Goal: Communication & Community: Answer question/provide support

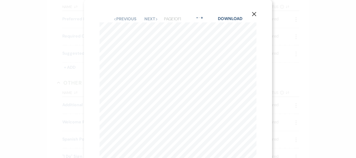
click at [254, 13] on icon "X" at bounding box center [253, 14] width 5 height 5
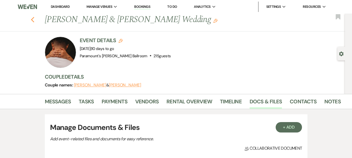
click at [36, 21] on div "Previous [PERSON_NAME] & [PERSON_NAME] Wedding Edit Bookmark" at bounding box center [170, 23] width 347 height 18
click at [34, 21] on use "button" at bounding box center [32, 20] width 3 height 6
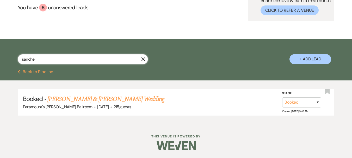
click at [65, 59] on input "sanche" at bounding box center [83, 59] width 130 height 10
type input "s"
type input "[PERSON_NAME]"
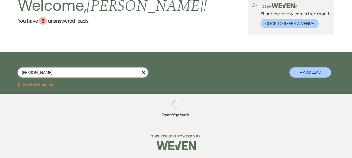
scroll to position [50, 0]
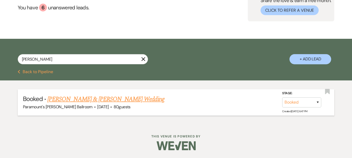
click at [115, 99] on link "[PERSON_NAME] & [PERSON_NAME] Wedding" at bounding box center [105, 98] width 117 height 9
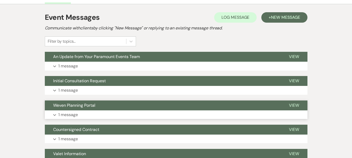
scroll to position [104, 0]
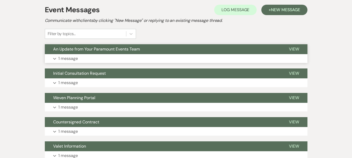
click at [66, 59] on p "1 message" at bounding box center [68, 58] width 20 height 7
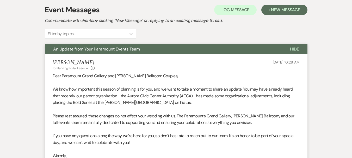
click at [65, 48] on span "An Update from Your Paramount Events Team" at bounding box center [96, 48] width 87 height 5
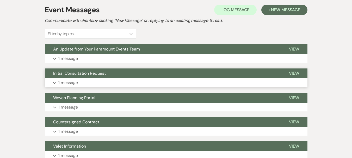
click at [80, 74] on span "Initial Consultation Request" at bounding box center [79, 73] width 53 height 5
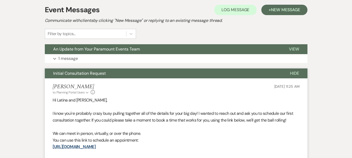
click at [80, 74] on span "Initial Consultation Request" at bounding box center [79, 73] width 53 height 5
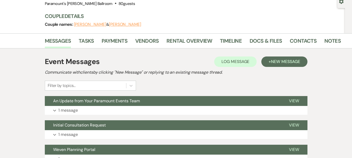
scroll to position [52, 0]
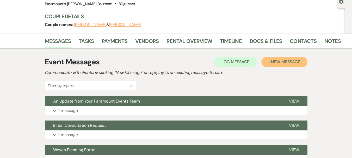
click at [280, 63] on span "New Message" at bounding box center [285, 61] width 29 height 5
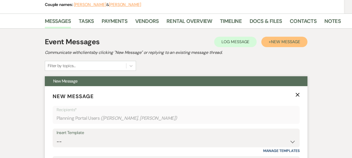
scroll to position [130, 0]
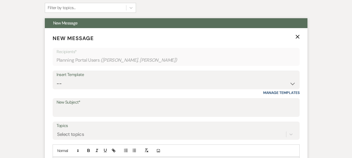
click at [298, 35] on icon "X" at bounding box center [297, 37] width 4 height 4
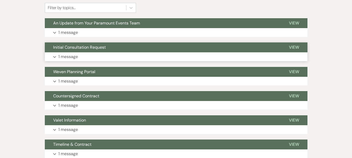
click at [92, 48] on span "Initial Consultation Request" at bounding box center [79, 47] width 53 height 5
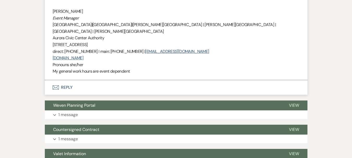
click at [67, 80] on button "Envelope Reply" at bounding box center [176, 87] width 262 height 15
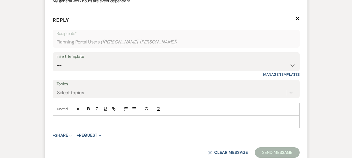
scroll to position [358, 0]
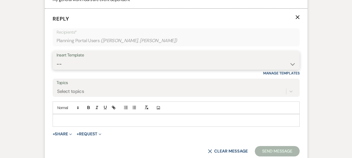
click at [84, 59] on select "-- Weven Planning Portal Introduction (Booked Events) 6 Month Consultation 9 Mo…" at bounding box center [175, 64] width 239 height 10
select select "4089"
click at [56, 59] on select "-- Weven Planning Portal Introduction (Booked Events) 6 Month Consultation 9 Mo…" at bounding box center [175, 64] width 239 height 10
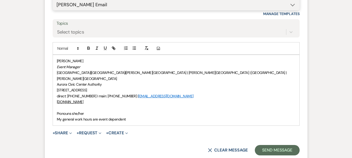
scroll to position [436, 0]
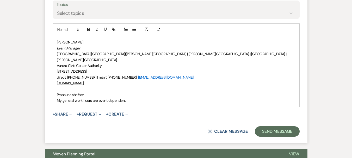
click at [57, 92] on p "Pronouns she/her" at bounding box center [176, 95] width 238 height 6
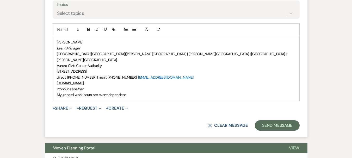
click at [56, 36] on div "[PERSON_NAME] Event Manager [GEOGRAPHIC_DATA] | [GEOGRAPHIC_DATA] | [PERSON_NAM…" at bounding box center [176, 68] width 246 height 65
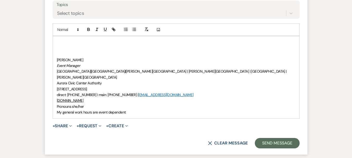
click at [64, 39] on p at bounding box center [176, 42] width 238 height 6
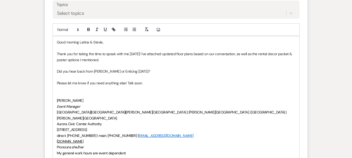
click at [154, 92] on p at bounding box center [176, 95] width 238 height 6
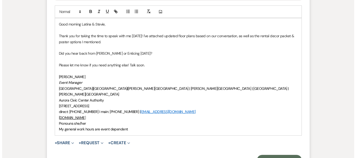
scroll to position [462, 0]
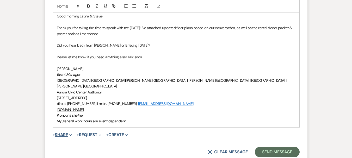
click at [60, 133] on button "+ Share Expand" at bounding box center [63, 135] width 20 height 4
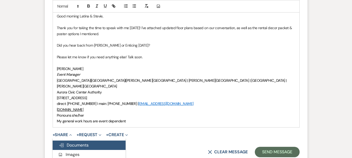
click at [69, 142] on span "Doc Upload Documents" at bounding box center [74, 144] width 30 height 5
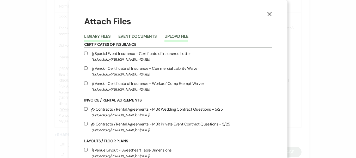
click at [169, 41] on button "Upload File" at bounding box center [176, 37] width 24 height 7
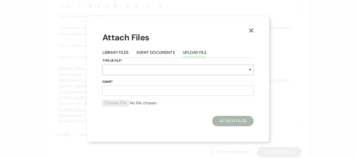
click at [108, 68] on select "Special Event Insurance Vendor Certificate of Insurance Contracts / Rental Agre…" at bounding box center [177, 70] width 151 height 10
select select "24"
click at [102, 65] on select "Special Event Insurance Vendor Certificate of Insurance Contracts / Rental Agre…" at bounding box center [177, 70] width 151 height 10
click at [121, 93] on input "Name*" at bounding box center [177, 91] width 151 height 10
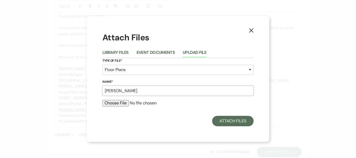
type input "[PERSON_NAME]"
click at [125, 103] on input "file" at bounding box center [177, 103] width 151 height 6
type input "C:\fakepath\[PERSON_NAME] ATR Ceremony [DATE].pdf"
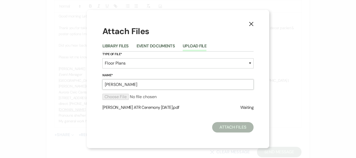
click at [146, 86] on input "[PERSON_NAME]" at bounding box center [177, 84] width 151 height 10
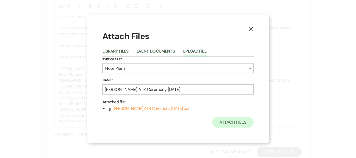
type input "[PERSON_NAME] ATR Ceremony [DATE]"
click at [229, 123] on button "Attach Files" at bounding box center [232, 122] width 41 height 10
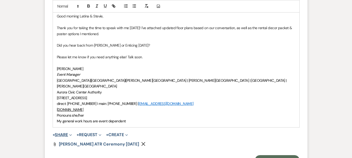
click at [64, 133] on button "+ Share Expand" at bounding box center [63, 135] width 20 height 4
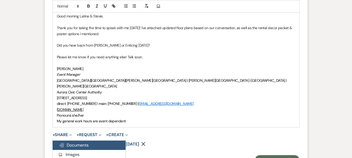
click at [82, 141] on button "Doc Upload Documents" at bounding box center [89, 145] width 73 height 9
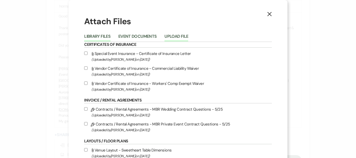
click at [174, 36] on button "Upload File" at bounding box center [176, 37] width 24 height 7
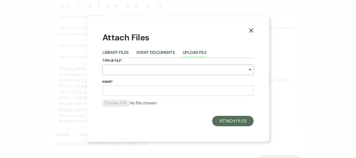
click at [120, 67] on select "Special Event Insurance Vendor Certificate of Insurance Contracts / Rental Agre…" at bounding box center [177, 70] width 151 height 10
select select "24"
click at [102, 65] on select "Special Event Insurance Vendor Certificate of Insurance Contracts / Rental Agre…" at bounding box center [177, 70] width 151 height 10
click at [116, 92] on input "Name*" at bounding box center [177, 91] width 151 height 10
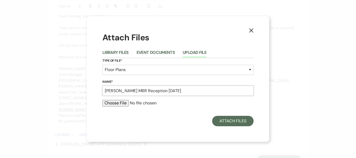
type input "[PERSON_NAME] MBR Reception [DATE]"
click at [111, 103] on input "file" at bounding box center [177, 103] width 151 height 6
type input "C:\fakepath\[PERSON_NAME] MBR Reception [DATE].pdf"
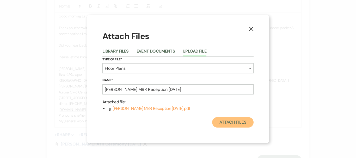
click at [231, 121] on button "Attach Files" at bounding box center [232, 122] width 41 height 10
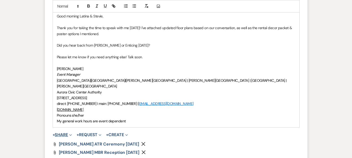
click at [63, 133] on button "+ Share Expand" at bounding box center [63, 135] width 20 height 4
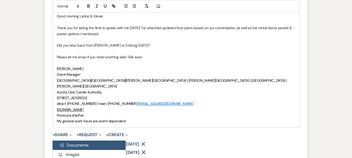
click at [73, 142] on span "Doc Upload Documents" at bounding box center [74, 144] width 30 height 5
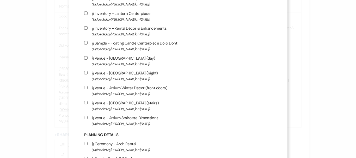
scroll to position [182, 0]
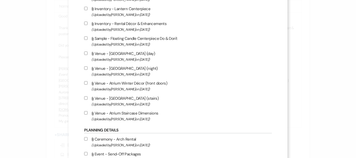
click at [84, 23] on input "Attach File Inventory - Rental Décor & Enhancements (Uploaded by [PERSON_NAME] …" at bounding box center [85, 23] width 3 height 3
checkbox input "true"
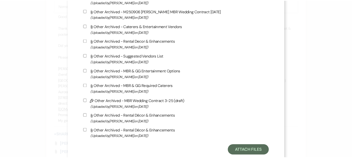
scroll to position [1028, 0]
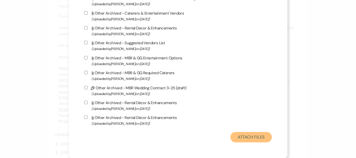
click at [250, 138] on button "Attach Files" at bounding box center [250, 137] width 41 height 10
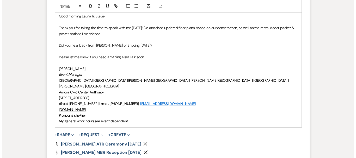
scroll to position [540, 0]
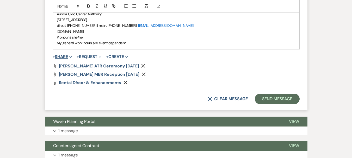
click at [60, 55] on button "+ Share Expand" at bounding box center [63, 57] width 20 height 4
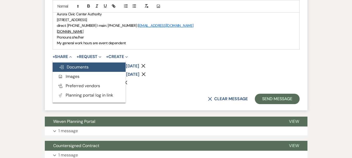
click at [67, 64] on span "Doc Upload Documents" at bounding box center [74, 66] width 30 height 5
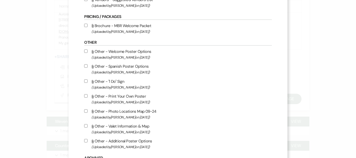
scroll to position [390, 0]
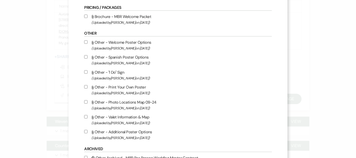
click at [84, 131] on input "Attach File Other - Additional Poster Options (Uploaded by [PERSON_NAME] on [DA…" at bounding box center [85, 131] width 3 height 3
checkbox input "true"
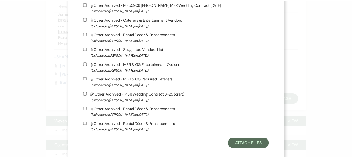
scroll to position [1028, 0]
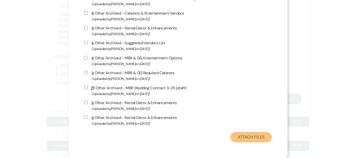
click at [251, 139] on button "Attach Files" at bounding box center [250, 137] width 41 height 10
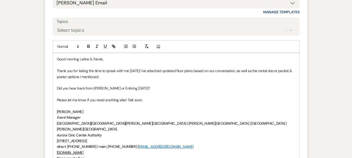
scroll to position [410, 0]
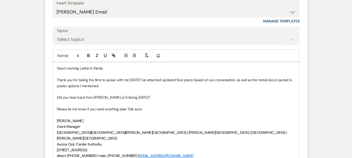
click at [281, 77] on p "Thank you for taking the time to speak with me [DATE]! I've attached updated fl…" at bounding box center [176, 83] width 238 height 12
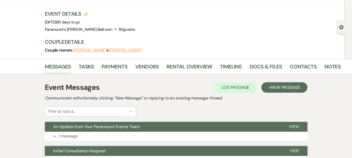
scroll to position [23, 0]
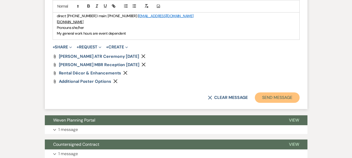
click at [267, 92] on button "Send Message" at bounding box center [277, 97] width 45 height 10
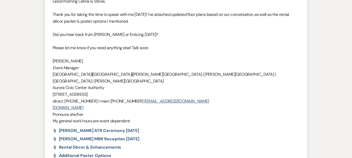
scroll to position [337, 0]
